Goal: Information Seeking & Learning: Find specific fact

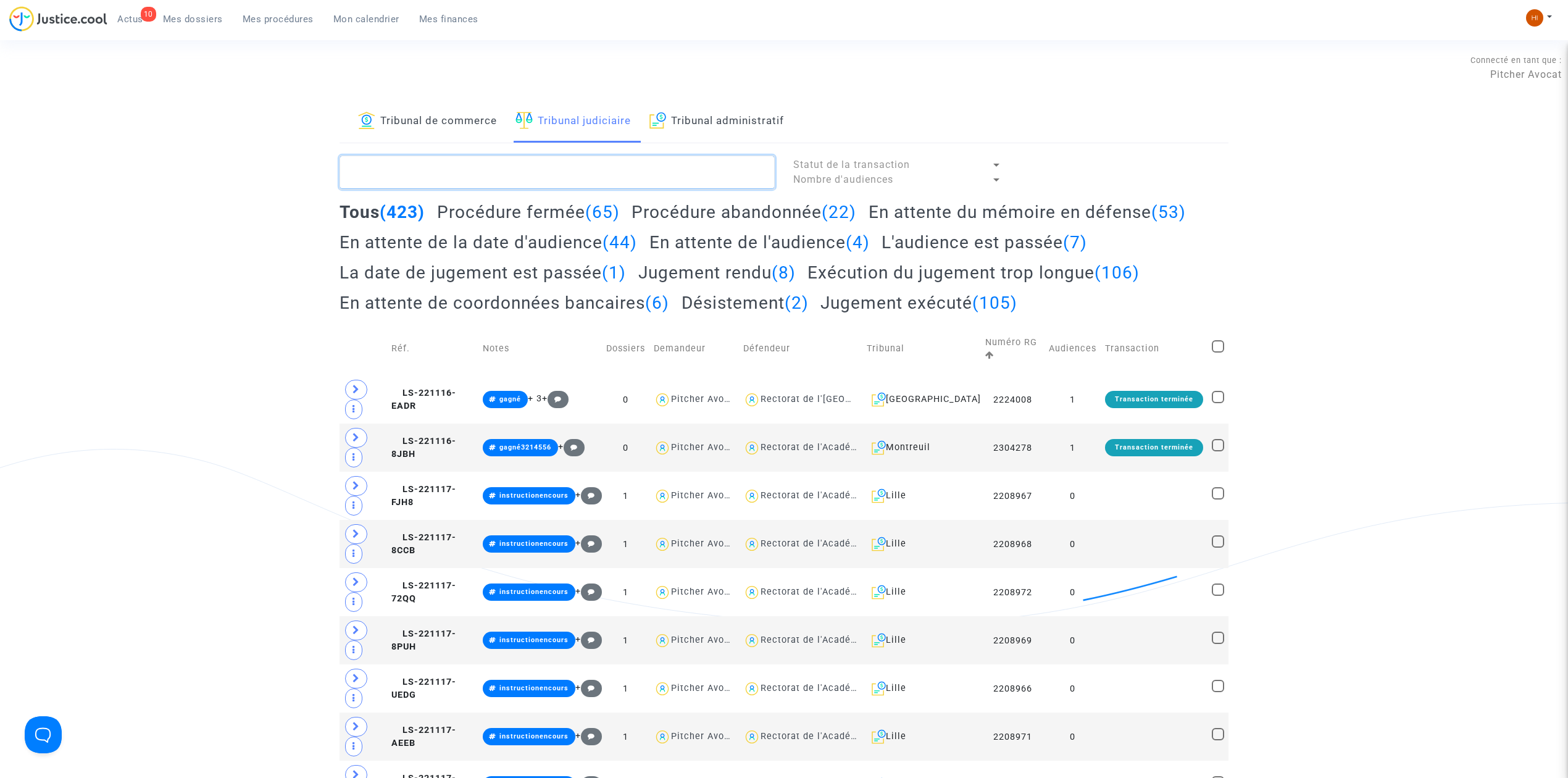
click at [615, 171] on textarea at bounding box center [558, 172] width 436 height 33
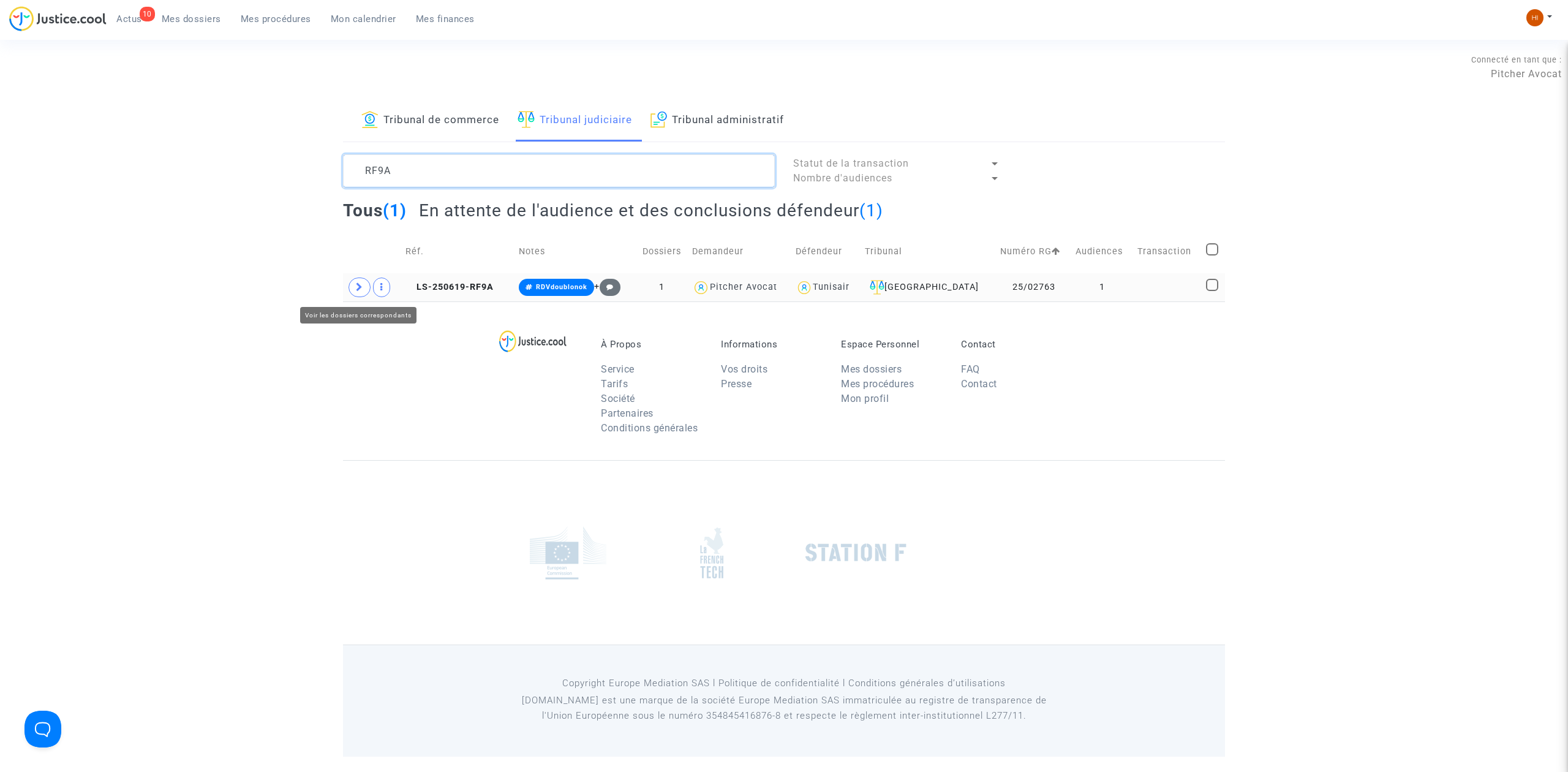
type textarea "RF9A"
click at [359, 288] on icon at bounding box center [359, 287] width 8 height 9
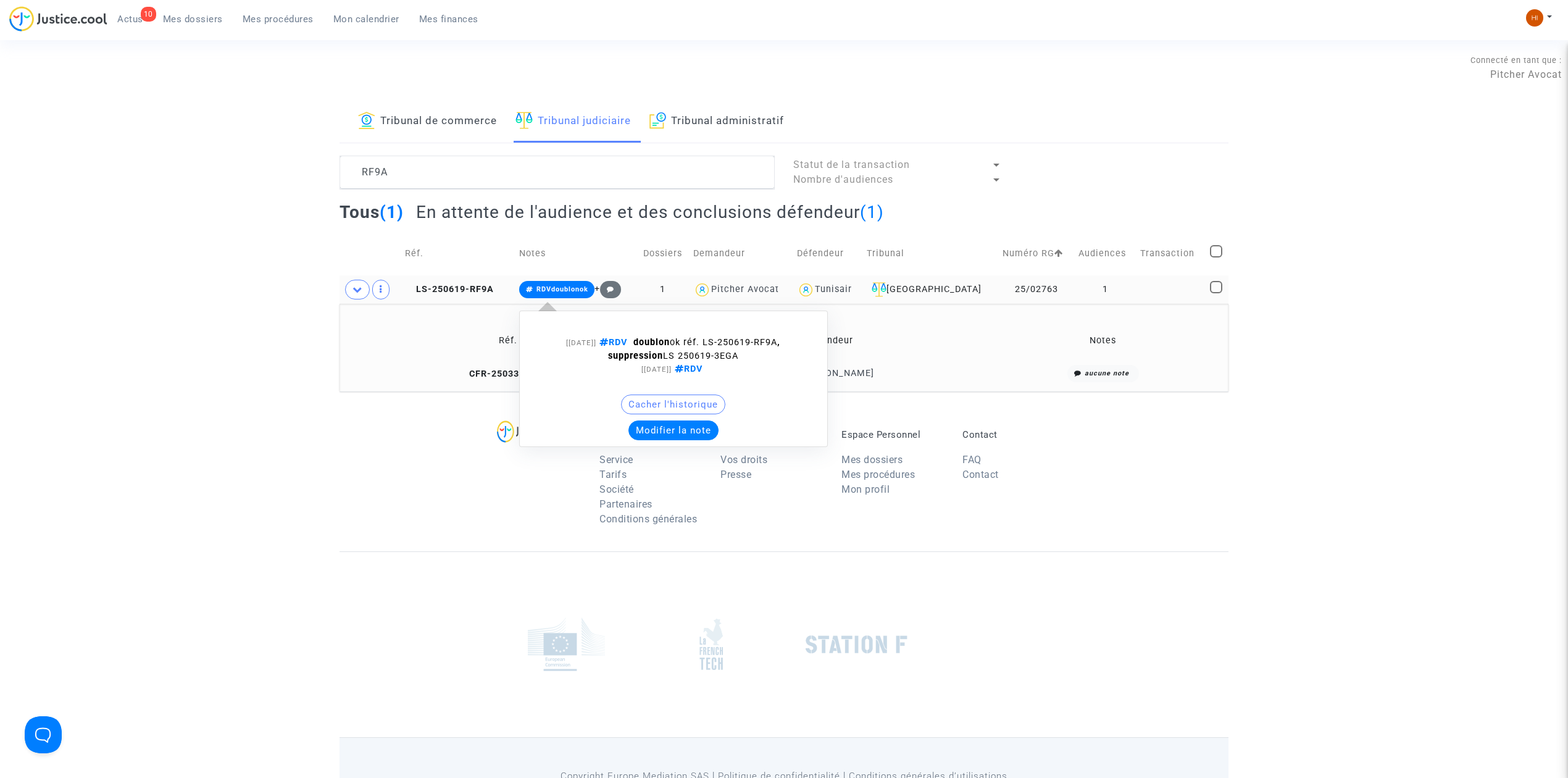
drag, startPoint x: 776, startPoint y: 356, endPoint x: 672, endPoint y: 355, distance: 104.0
click at [672, 355] on div "[[DATE]] RDV doublon ok réf. LS-250619-RF9A , suppression LS 250619-3EGA" at bounding box center [674, 349] width 258 height 26
copy span "LS 250619-3EGA"
drag, startPoint x: 914, startPoint y: 367, endPoint x: 813, endPoint y: 374, distance: 101.2
click at [813, 374] on div "[PERSON_NAME]" at bounding box center [827, 373] width 301 height 18
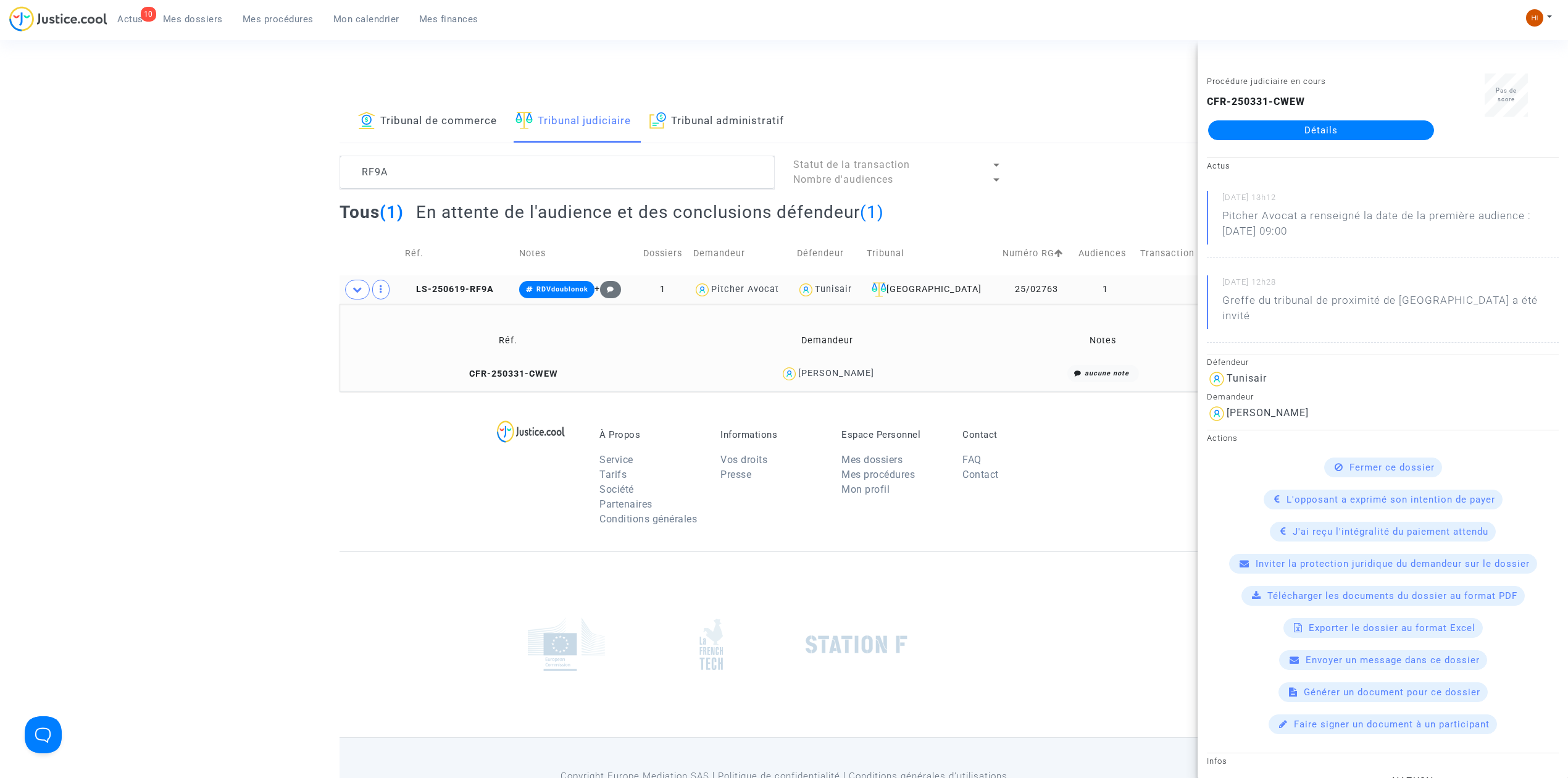
copy div "[PERSON_NAME]"
